Goal: Task Accomplishment & Management: Manage account settings

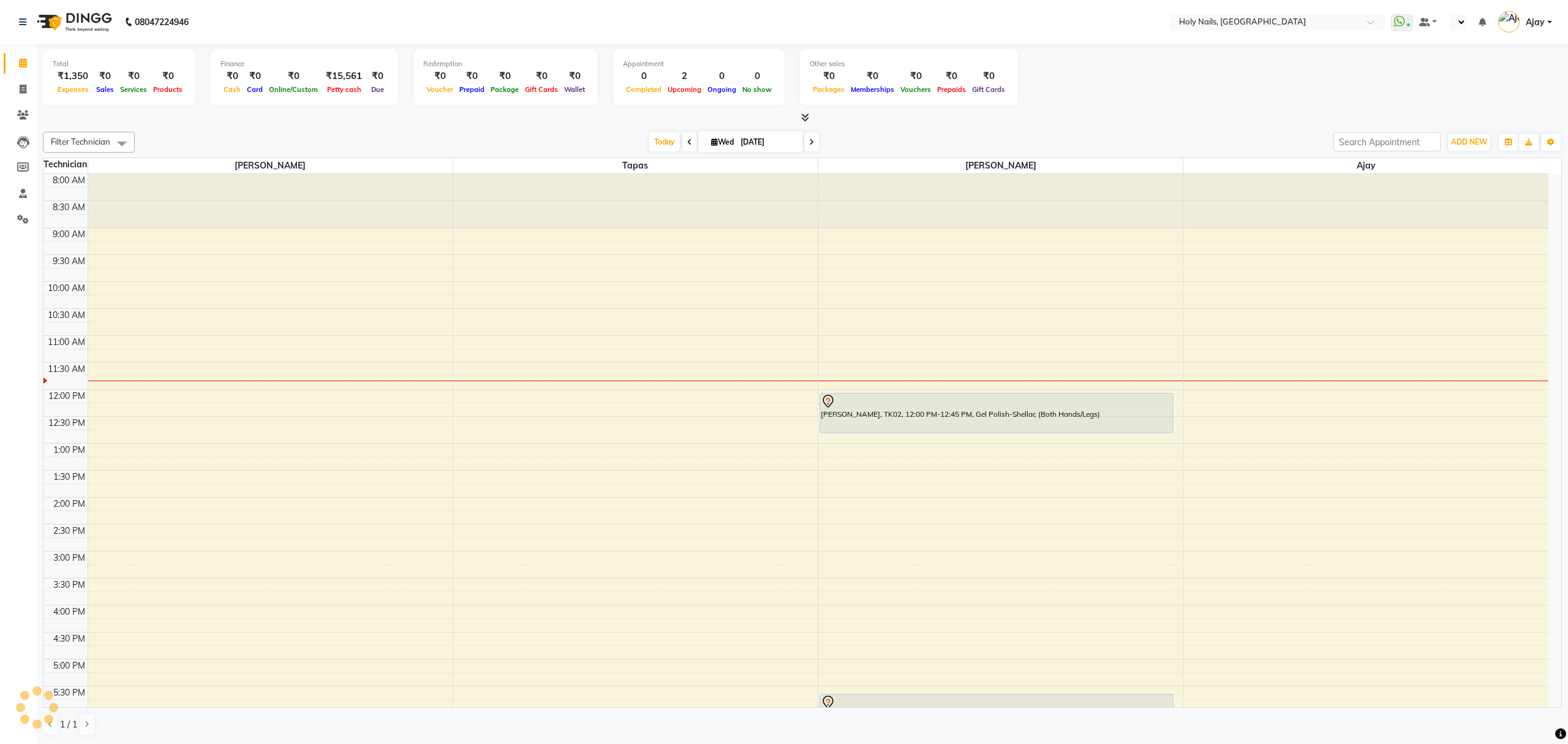
select select "en"
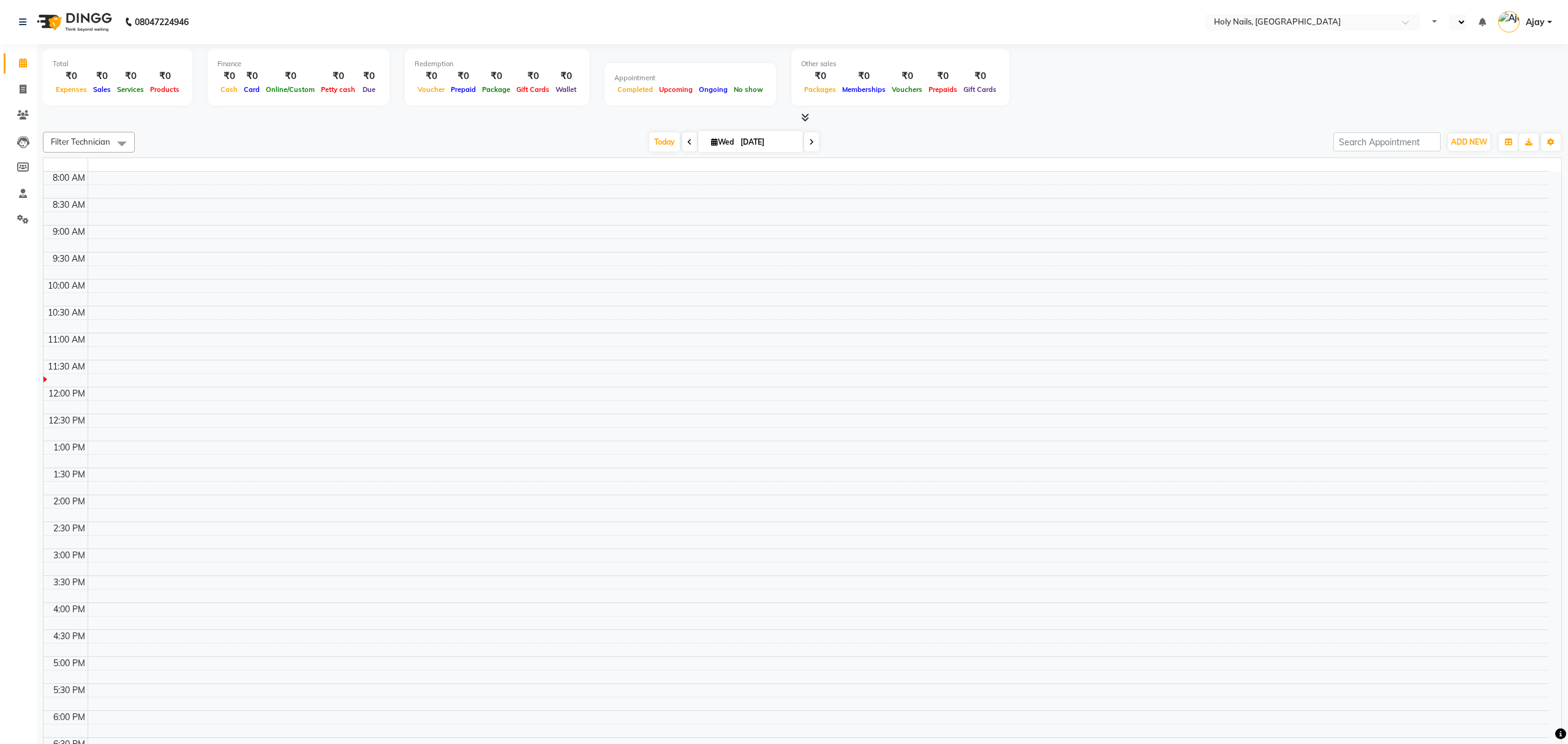
select select "en"
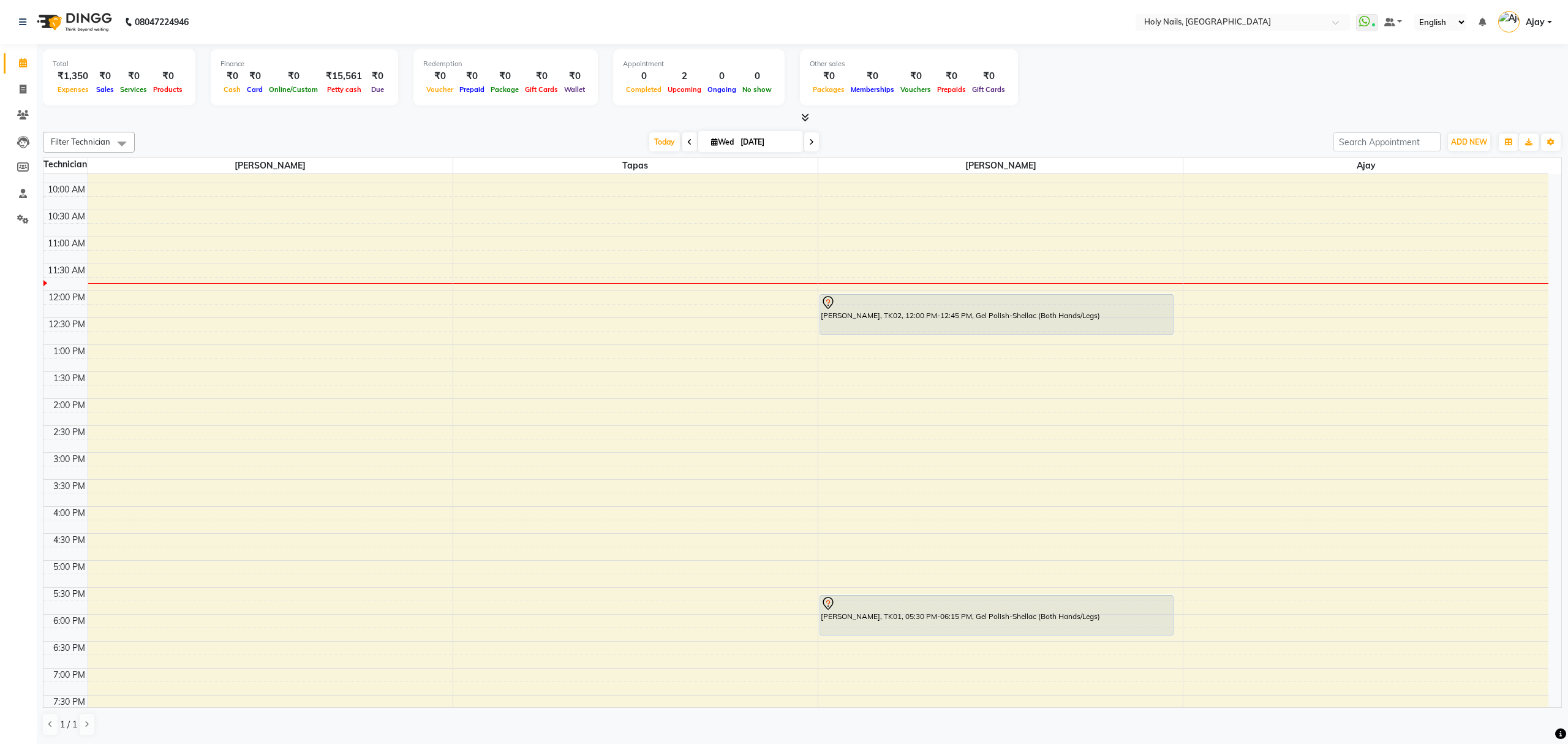
scroll to position [177, 0]
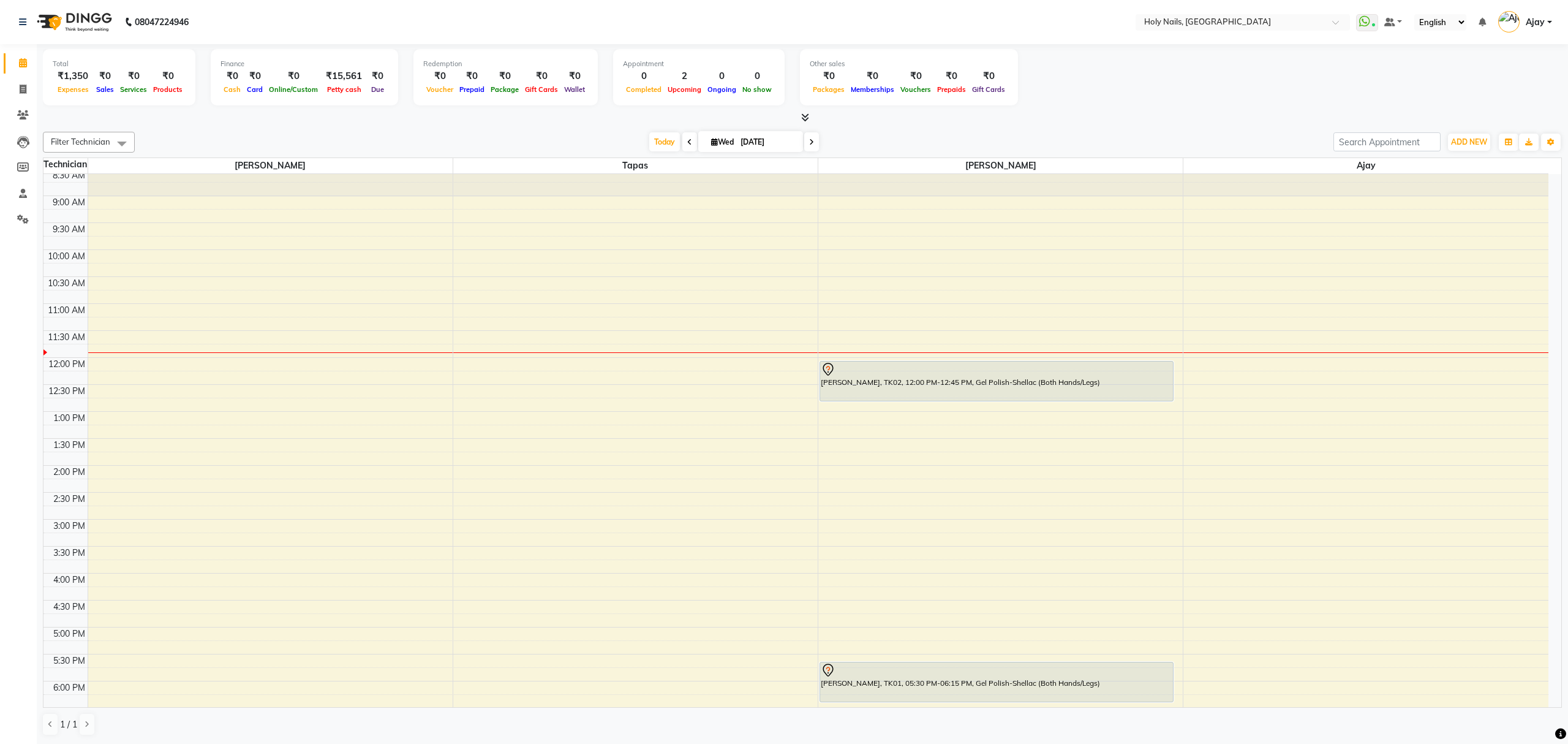
scroll to position [15, 0]
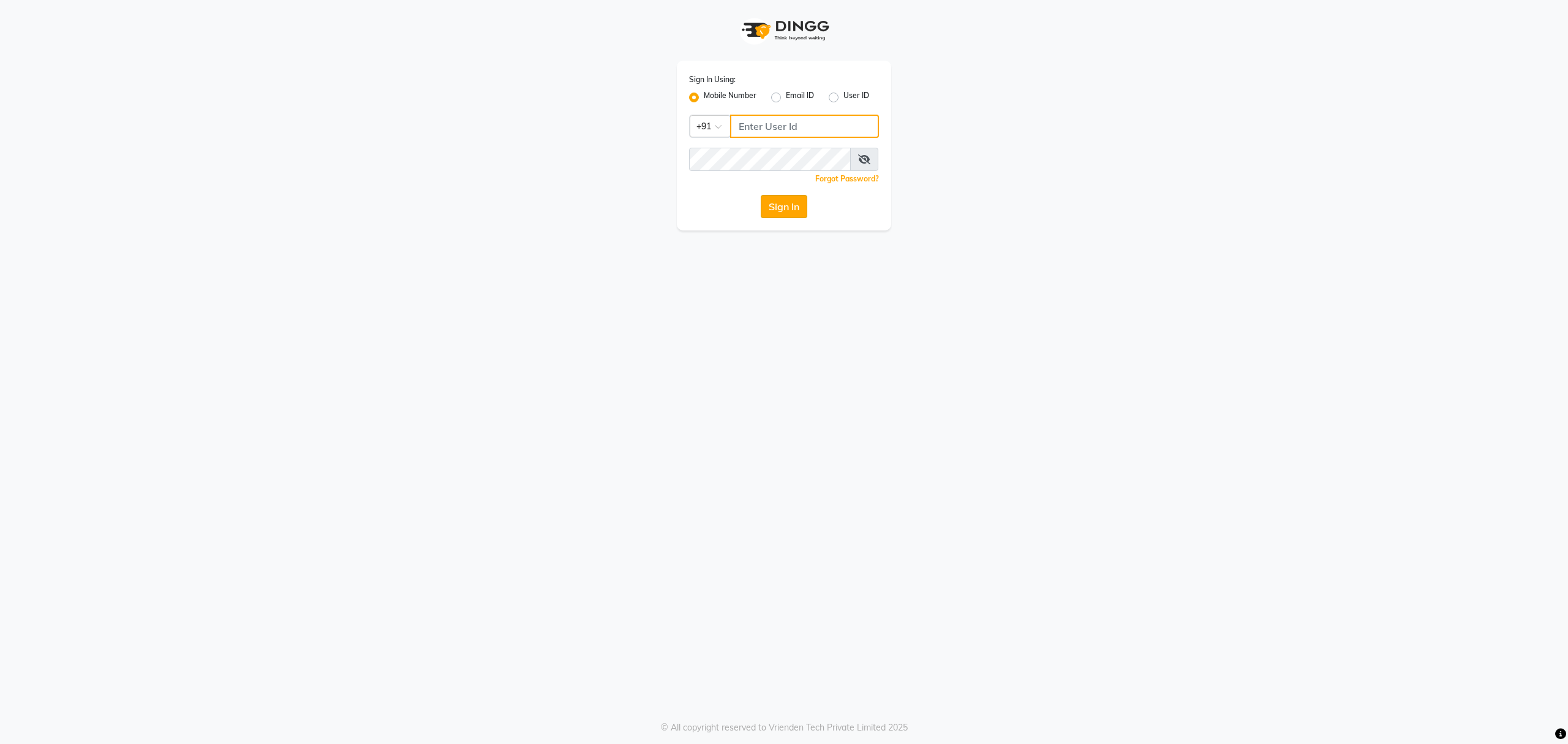
type input "8010688556"
click at [769, 207] on button "Sign In" at bounding box center [784, 207] width 47 height 23
